Goal: Transaction & Acquisition: Download file/media

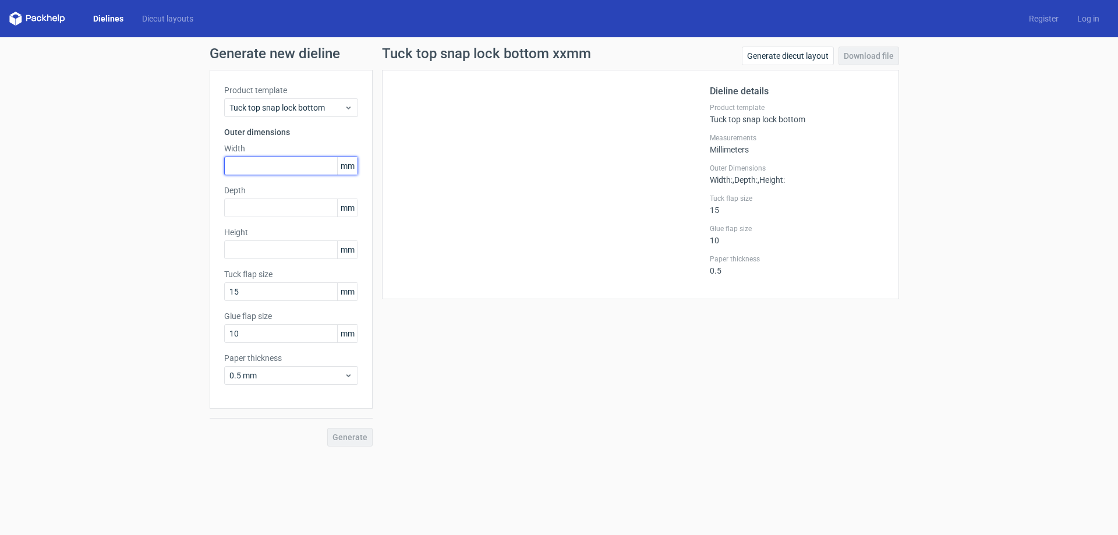
click at [303, 169] on input "text" at bounding box center [291, 166] width 134 height 19
type input "50"
type input "80"
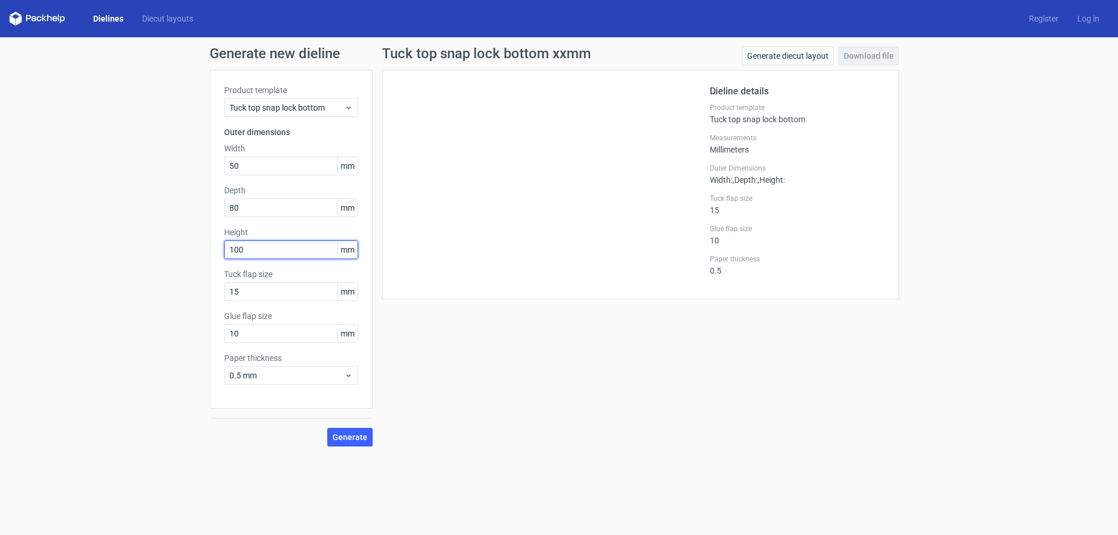
type input "100"
click at [277, 139] on div "Product template Tuck top snap lock bottom Outer dimensions Width 50 mm Depth 8…" at bounding box center [291, 239] width 163 height 339
click at [296, 107] on span "Tuck top snap lock bottom" at bounding box center [286, 108] width 115 height 12
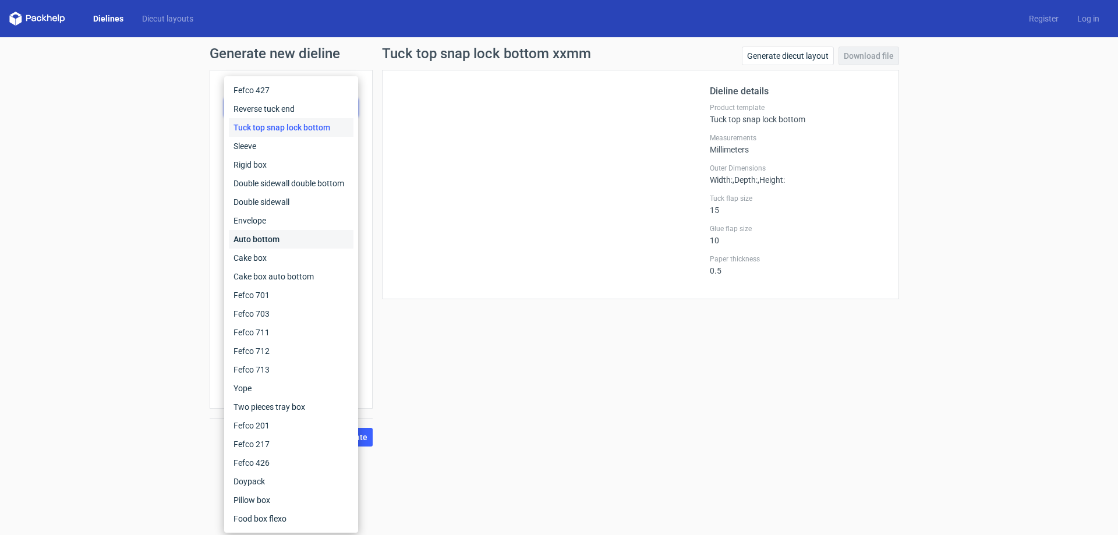
click at [270, 240] on div "Auto bottom" at bounding box center [291, 239] width 125 height 19
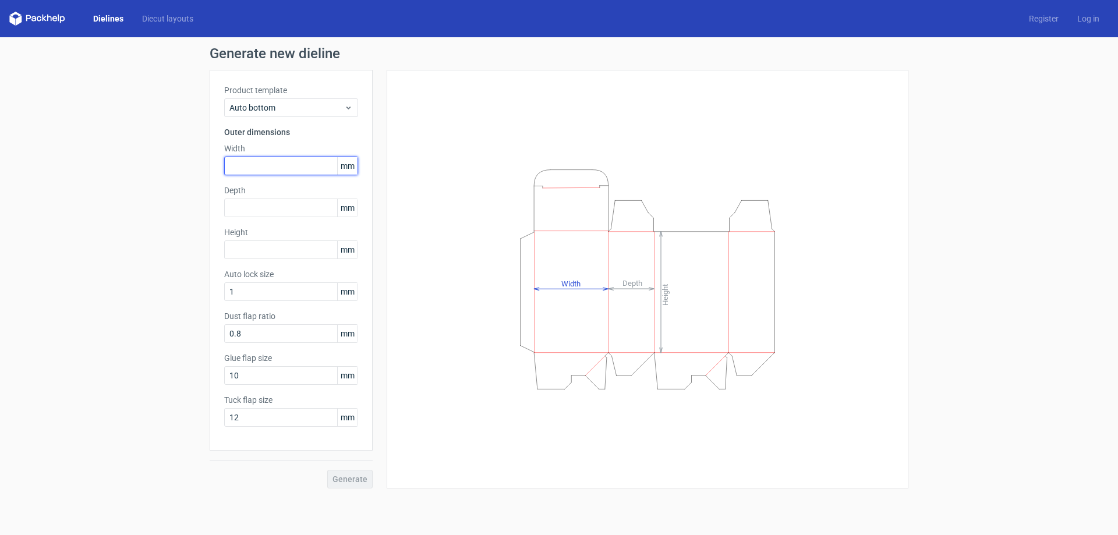
click at [277, 173] on input "text" at bounding box center [291, 166] width 134 height 19
type input "50"
type input "80"
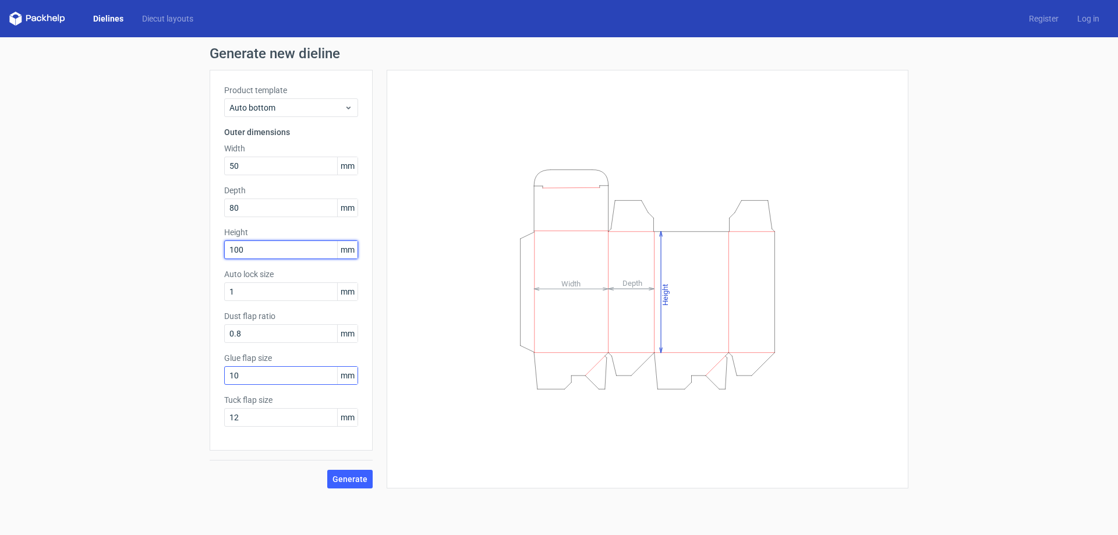
type input "100"
drag, startPoint x: 261, startPoint y: 370, endPoint x: 153, endPoint y: 377, distance: 108.5
click at [123, 370] on div "Generate new dieline Product template Auto bottom Outer dimensions Width 50 mm …" at bounding box center [559, 267] width 1118 height 460
type input "15"
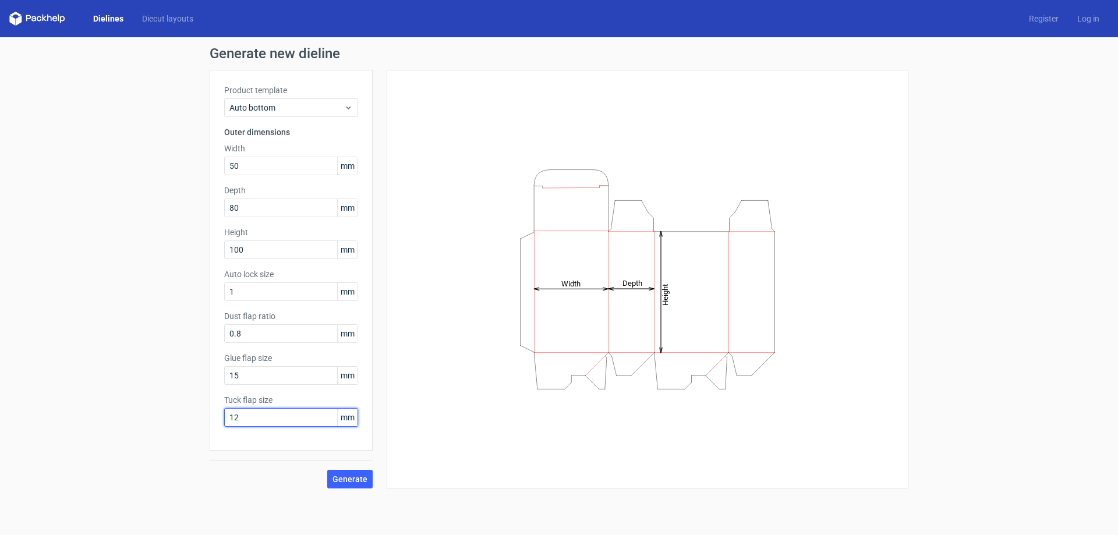
drag, startPoint x: 261, startPoint y: 423, endPoint x: 157, endPoint y: 426, distance: 104.2
click at [157, 426] on div "Generate new dieline Product template Auto bottom Outer dimensions Width 50 mm …" at bounding box center [559, 267] width 1118 height 460
type input "15"
click at [298, 474] on div "Generate" at bounding box center [291, 470] width 163 height 38
click at [330, 472] on div "Generate" at bounding box center [291, 470] width 163 height 38
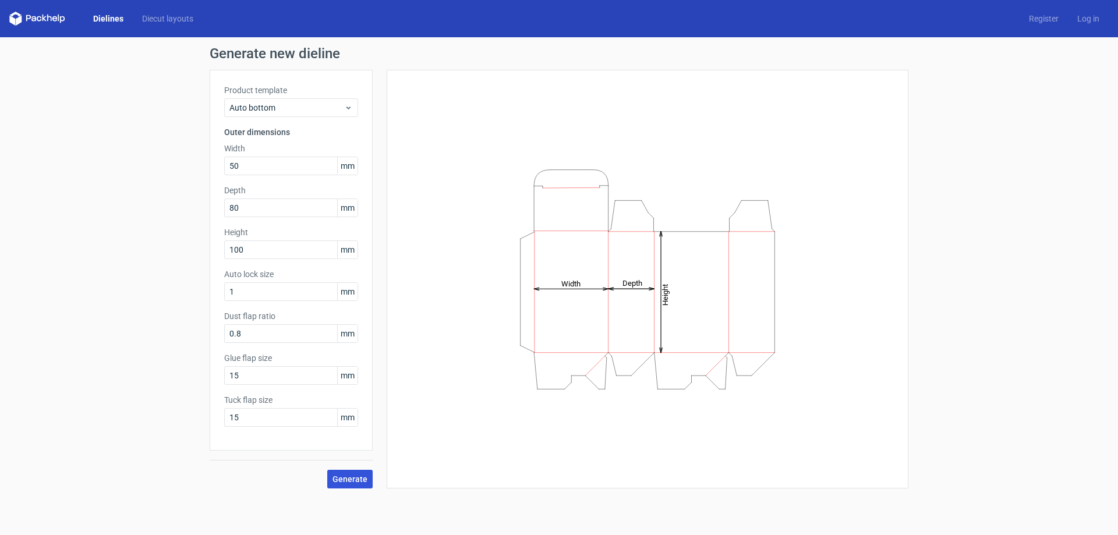
click at [336, 481] on span "Generate" at bounding box center [349, 479] width 35 height 8
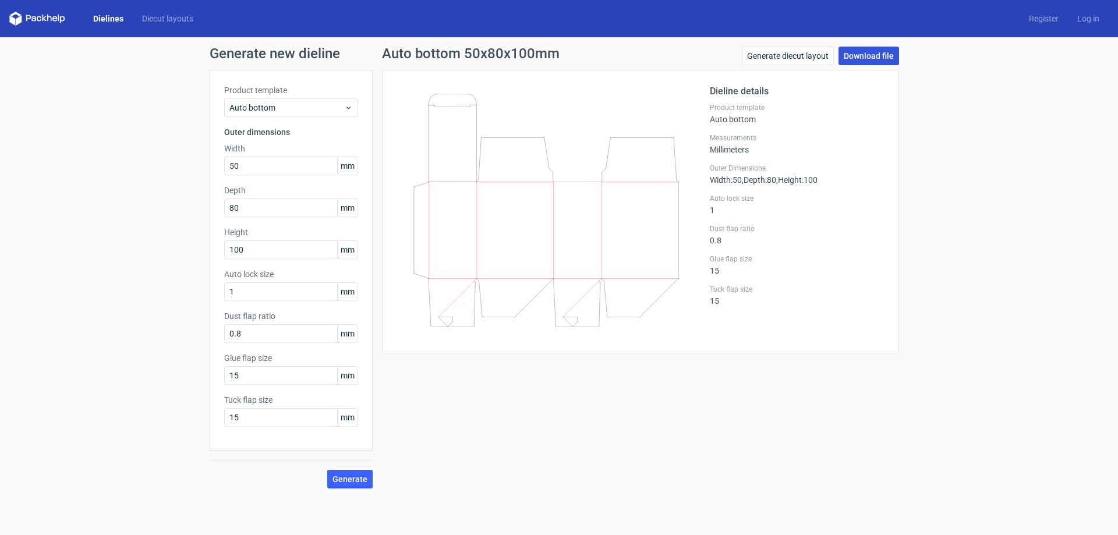
click at [876, 56] on link "Download file" at bounding box center [868, 56] width 61 height 19
drag, startPoint x: 251, startPoint y: 161, endPoint x: 263, endPoint y: 217, distance: 57.1
click at [164, 161] on div "Generate new dieline Product template Auto bottom Outer dimensions Width 50 mm …" at bounding box center [559, 267] width 1118 height 460
type input "80"
drag, startPoint x: 251, startPoint y: 206, endPoint x: 171, endPoint y: 213, distance: 80.1
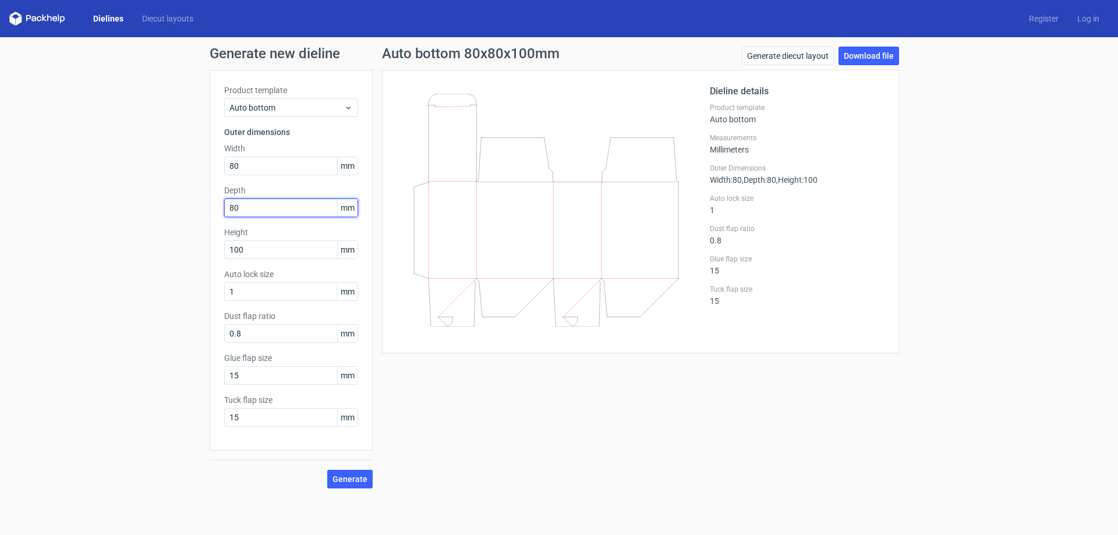
click at [180, 212] on div "Generate new dieline Product template Auto bottom Outer dimensions Width 80 mm …" at bounding box center [559, 267] width 1118 height 460
type input "50"
click at [132, 255] on div "Generate new dieline Product template Auto bottom Outer dimensions Width 80 mm …" at bounding box center [559, 267] width 1118 height 460
click at [356, 482] on span "Generate" at bounding box center [349, 479] width 35 height 8
click at [872, 58] on link "Download file" at bounding box center [868, 56] width 61 height 19
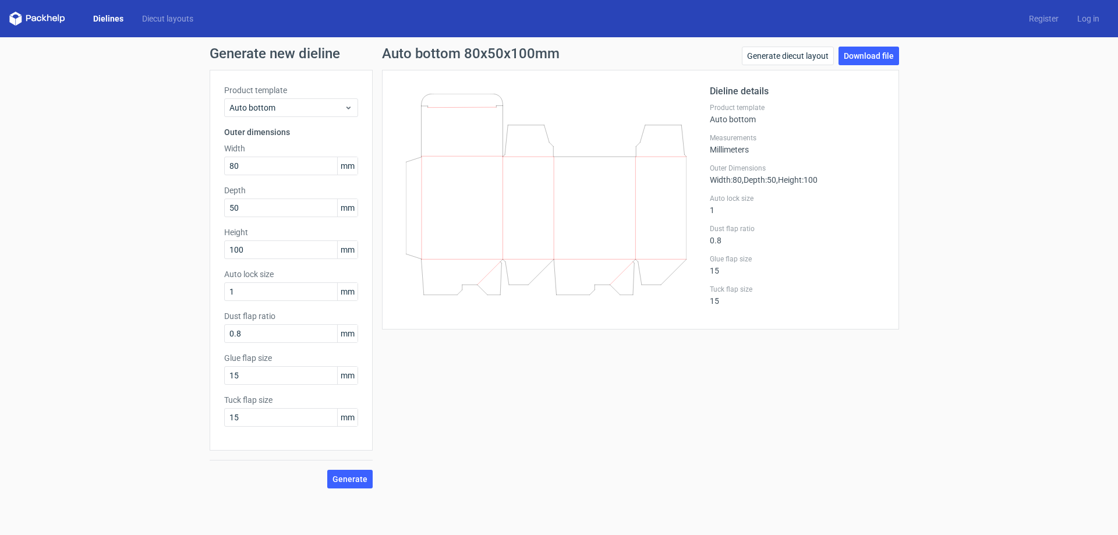
drag, startPoint x: 937, startPoint y: 391, endPoint x: 672, endPoint y: 3, distance: 469.2
click at [937, 391] on div "Generate new dieline Product template Auto bottom Outer dimensions Width 80 mm …" at bounding box center [559, 267] width 1118 height 460
